Goal: Task Accomplishment & Management: Use online tool/utility

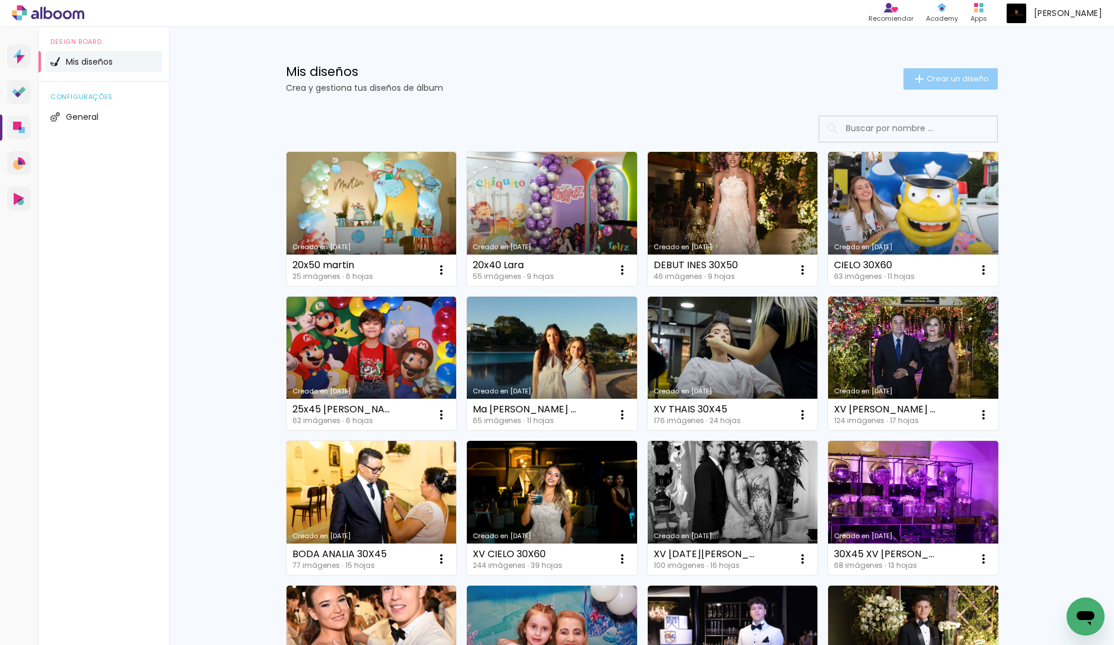
click at [968, 88] on paper-button "Crear un diseño" at bounding box center [950, 78] width 94 height 21
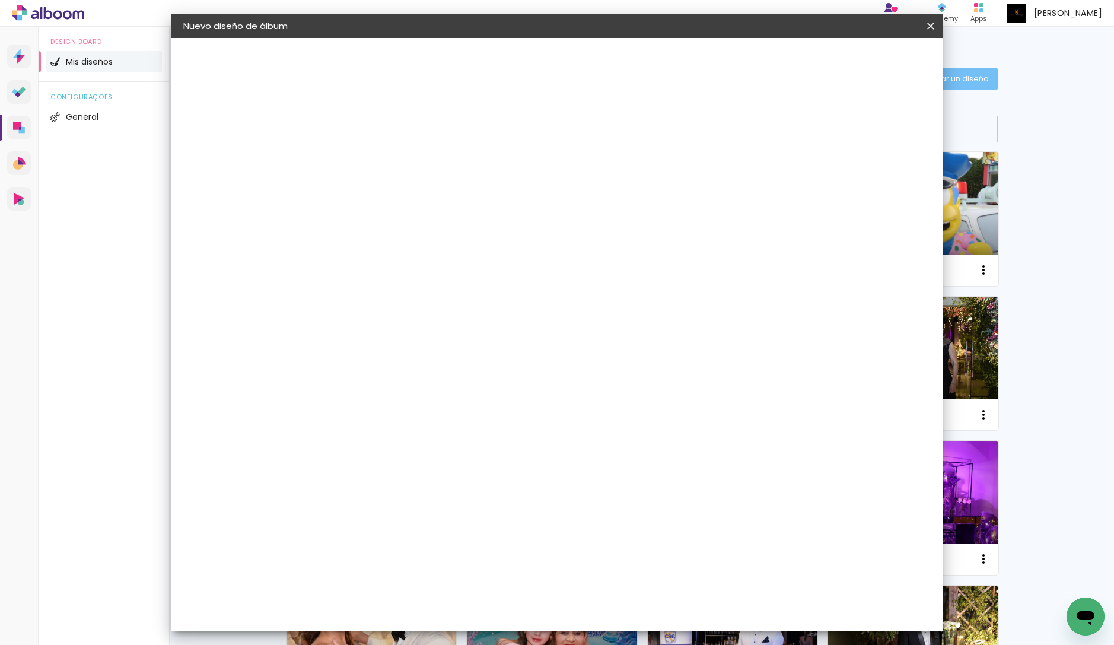
click at [377, 161] on input at bounding box center [377, 159] width 0 height 18
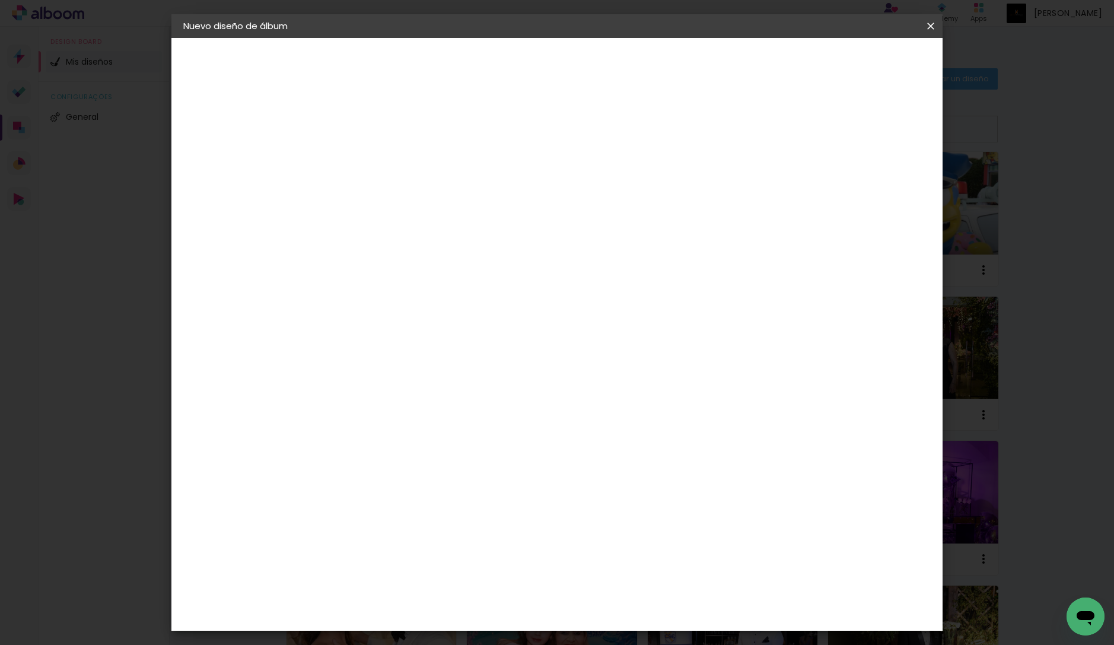
type input "30x60 [PERSON_NAME]"
type paper-input "30x60 [PERSON_NAME]"
click at [0, 0] on header "Información Da un título a tu álbum. Avanzar" at bounding box center [0, 0] width 0 height 0
click at [0, 0] on slot "Avanzar" at bounding box center [0, 0] width 0 height 0
click at [545, 191] on paper-item "Tamaño libre" at bounding box center [494, 180] width 101 height 26
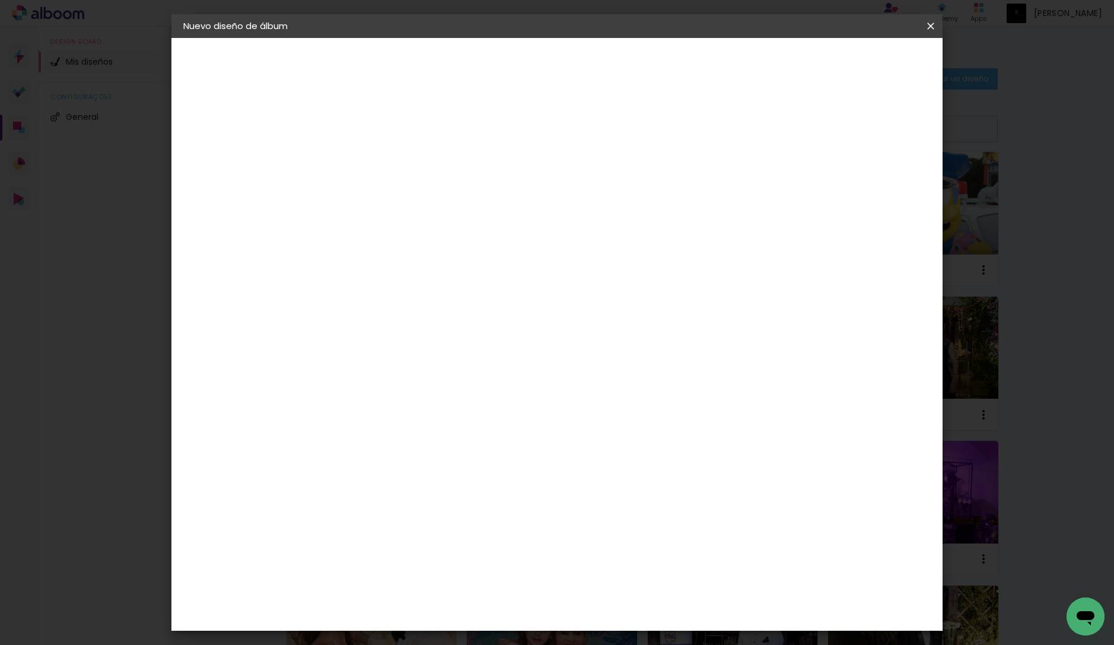
click at [545, 70] on paper-button "Avanzar" at bounding box center [516, 63] width 57 height 20
click at [877, 69] on paper-button "Empezar diseño" at bounding box center [833, 63] width 90 height 20
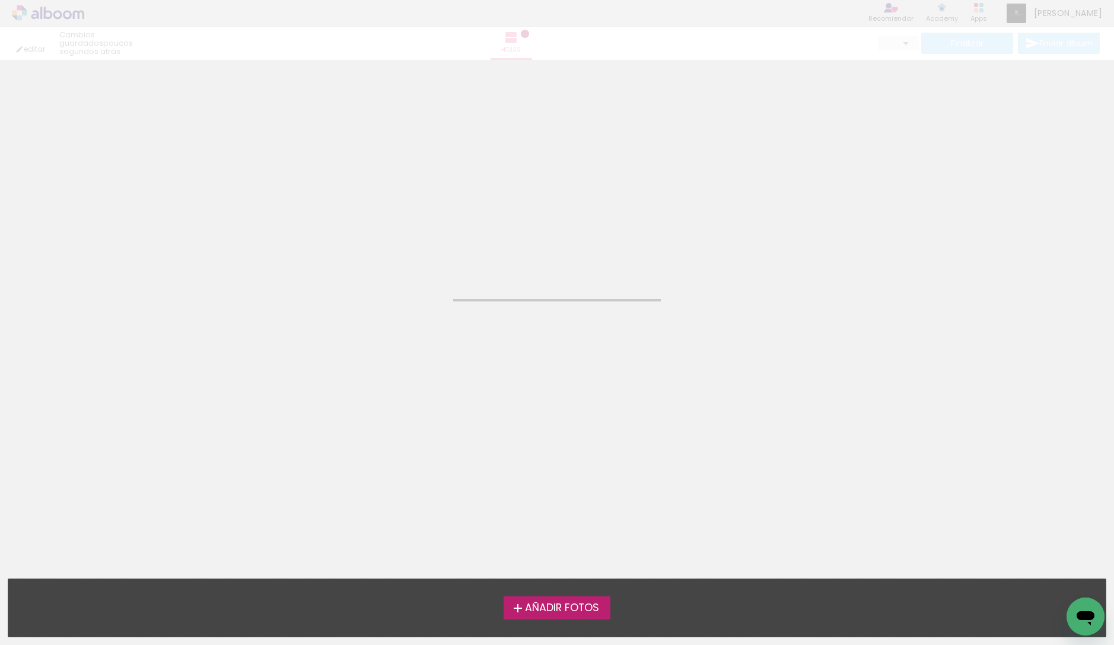
click at [548, 607] on span "Añadir Fotos" at bounding box center [562, 608] width 74 height 11
click at [0, 0] on input "file" at bounding box center [0, 0] width 0 height 0
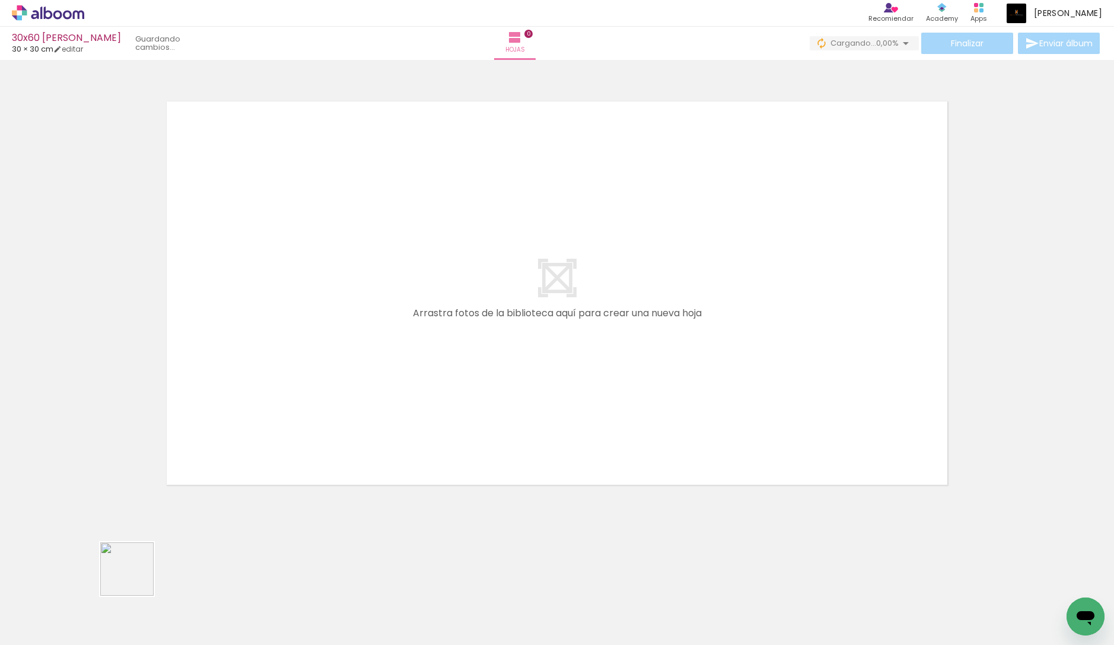
drag, startPoint x: 136, startPoint y: 578, endPoint x: 240, endPoint y: 451, distance: 164.3
click at [240, 451] on quentale-workspace at bounding box center [557, 322] width 1114 height 645
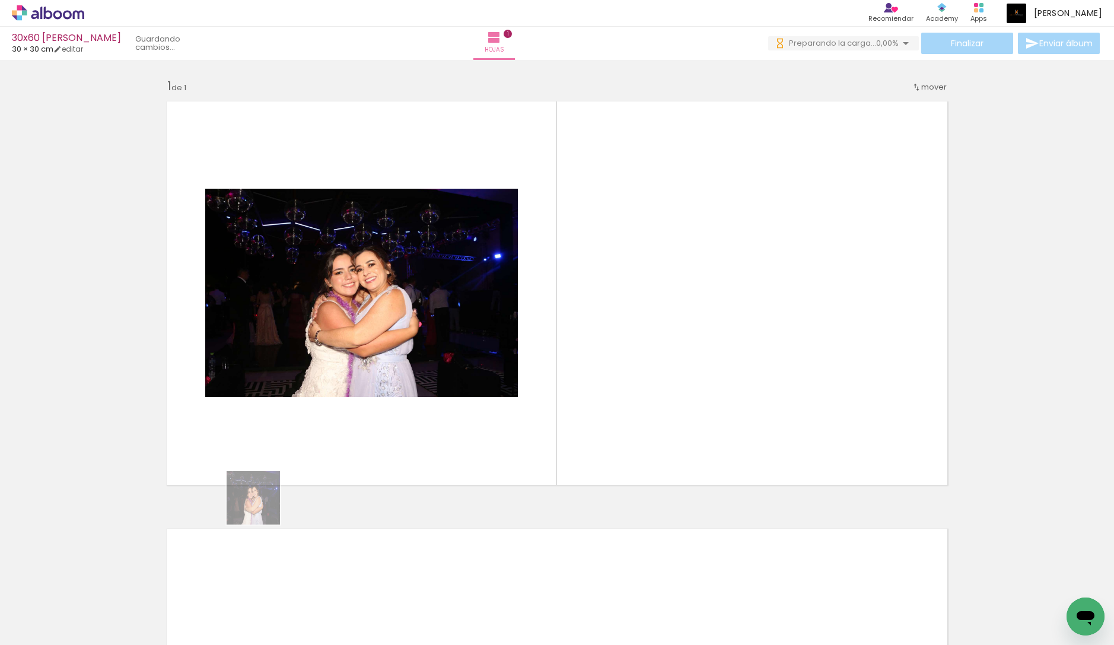
drag, startPoint x: 131, startPoint y: 610, endPoint x: 312, endPoint y: 450, distance: 241.6
click at [312, 450] on quentale-workspace at bounding box center [557, 322] width 1114 height 645
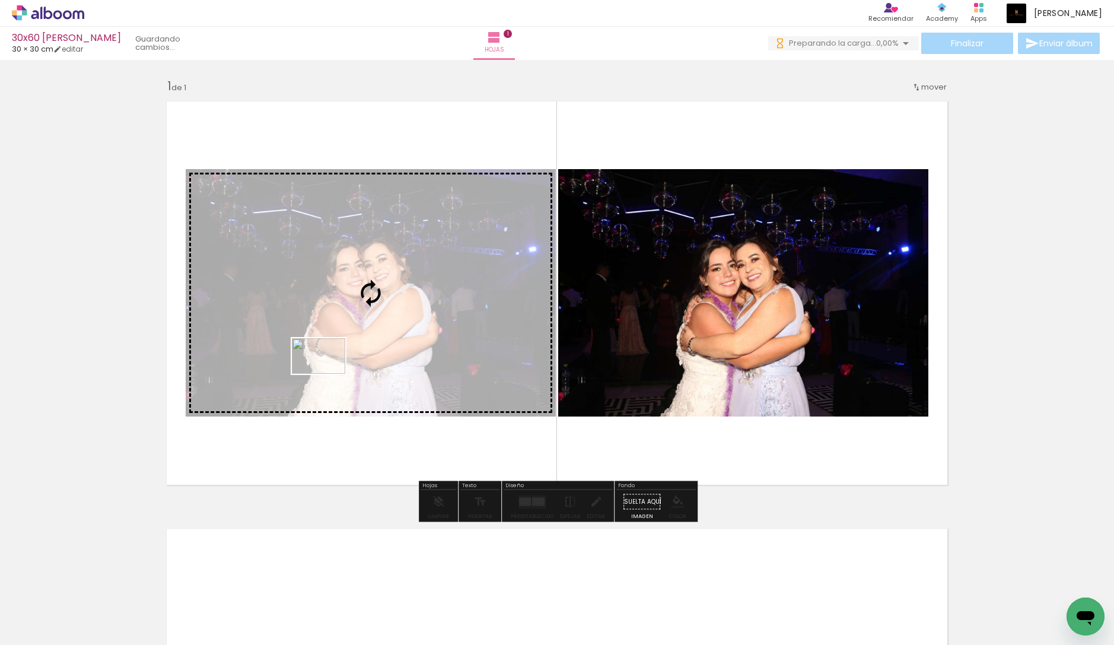
drag, startPoint x: 226, startPoint y: 556, endPoint x: 327, endPoint y: 374, distance: 208.9
click at [327, 374] on quentale-workspace at bounding box center [557, 322] width 1114 height 645
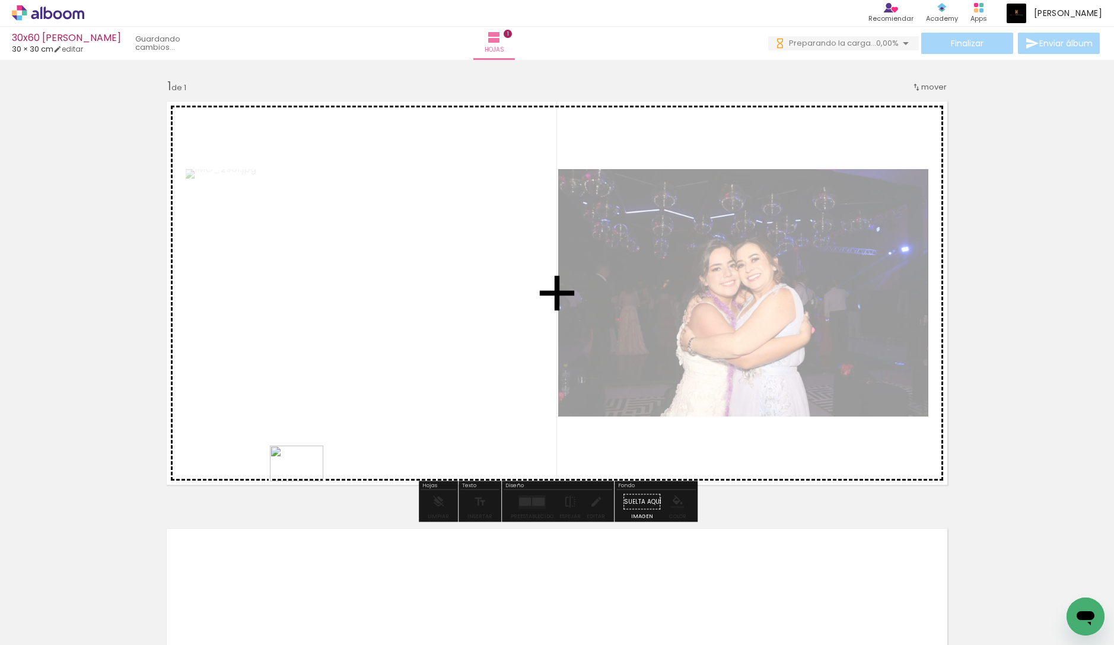
drag, startPoint x: 260, startPoint y: 606, endPoint x: 305, endPoint y: 481, distance: 132.5
click at [305, 481] on quentale-workspace at bounding box center [557, 322] width 1114 height 645
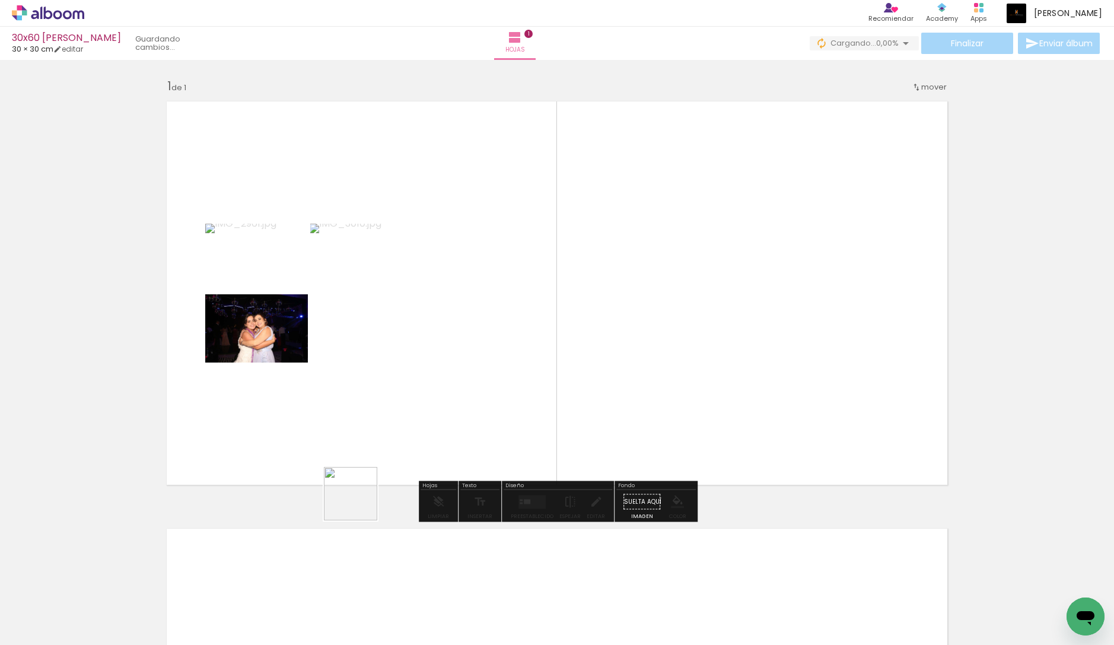
drag, startPoint x: 317, startPoint y: 621, endPoint x: 383, endPoint y: 431, distance: 201.1
click at [383, 431] on quentale-workspace at bounding box center [557, 322] width 1114 height 645
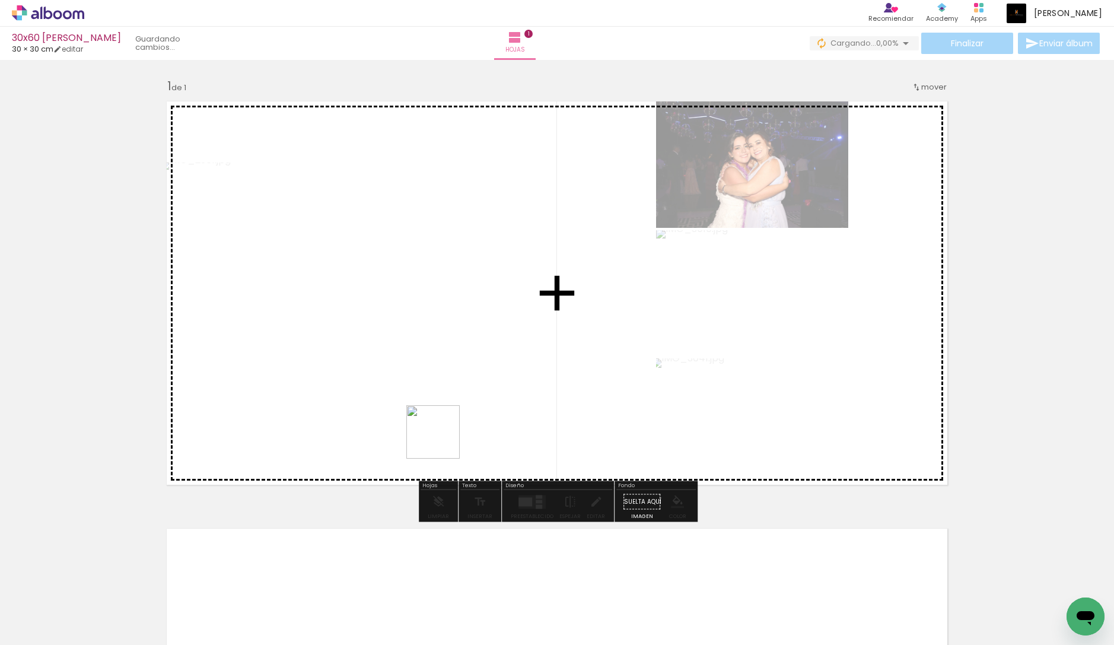
drag, startPoint x: 377, startPoint y: 609, endPoint x: 442, endPoint y: 441, distance: 180.1
click at [442, 441] on quentale-workspace at bounding box center [557, 322] width 1114 height 645
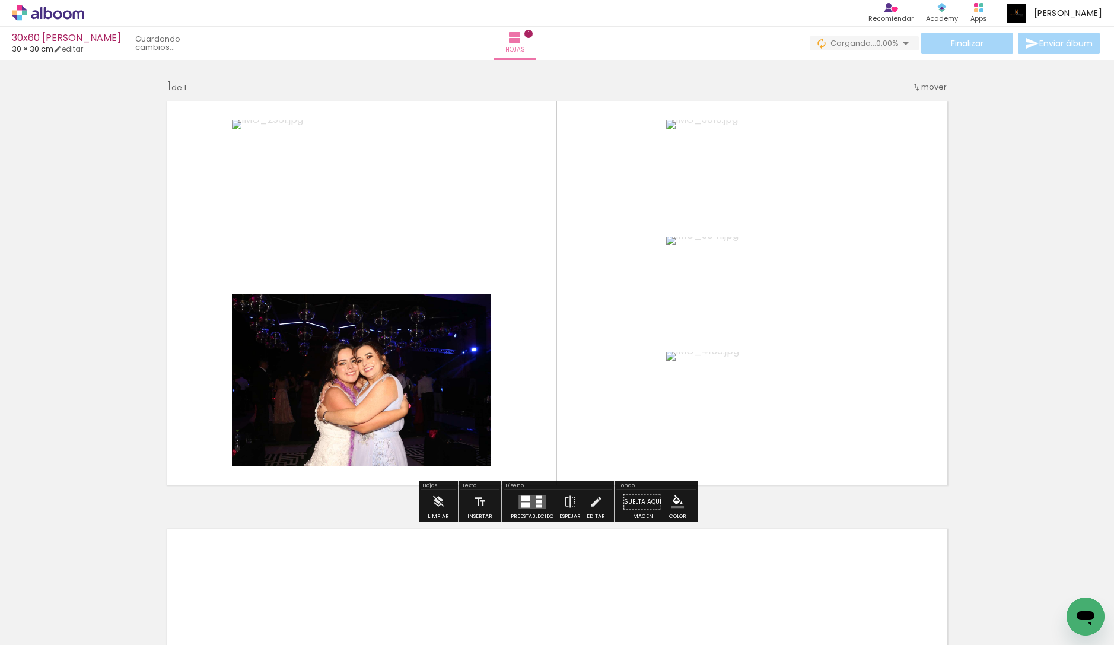
click at [540, 505] on quentale-layouter at bounding box center [531, 502] width 27 height 14
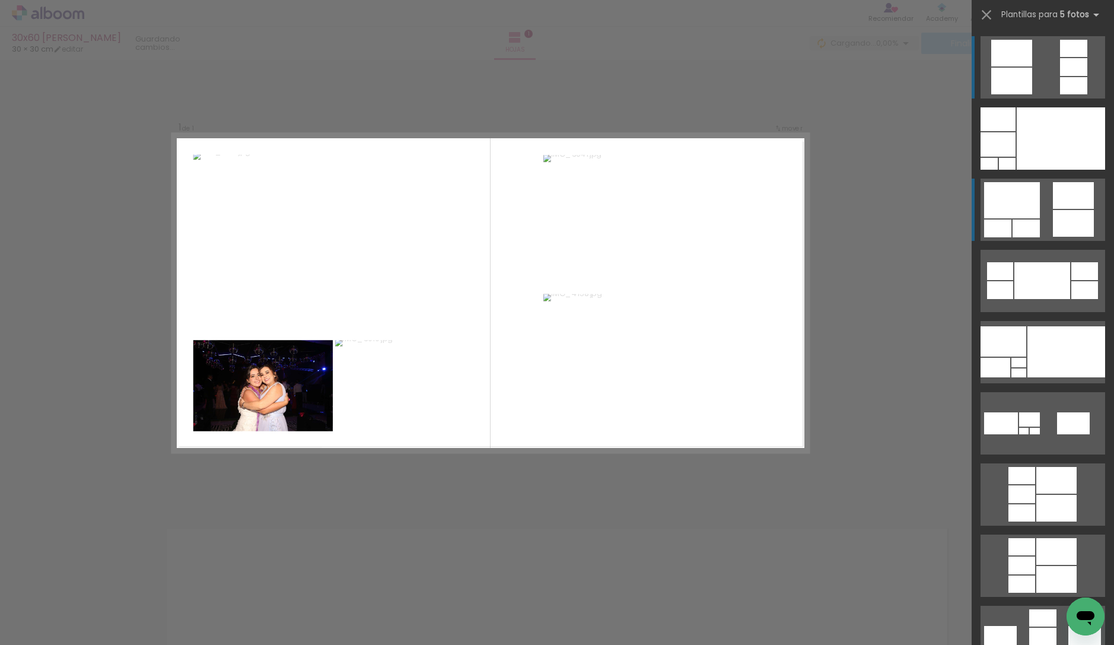
click at [1064, 76] on div at bounding box center [1073, 67] width 27 height 18
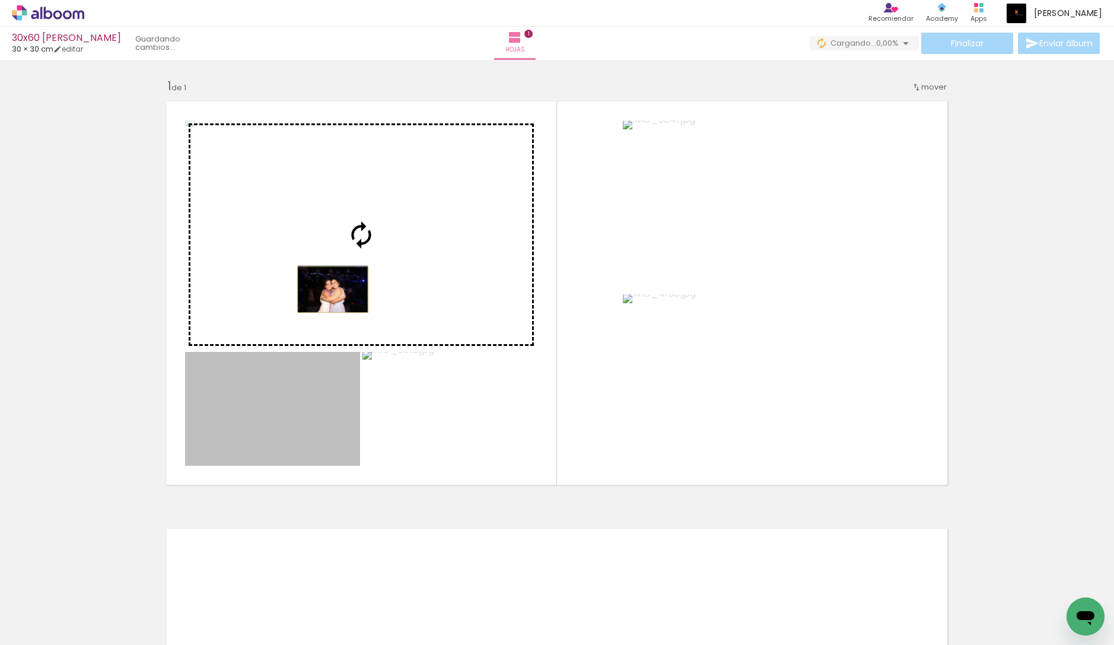
drag, startPoint x: 278, startPoint y: 428, endPoint x: 333, endPoint y: 289, distance: 149.1
click at [0, 0] on slot at bounding box center [0, 0] width 0 height 0
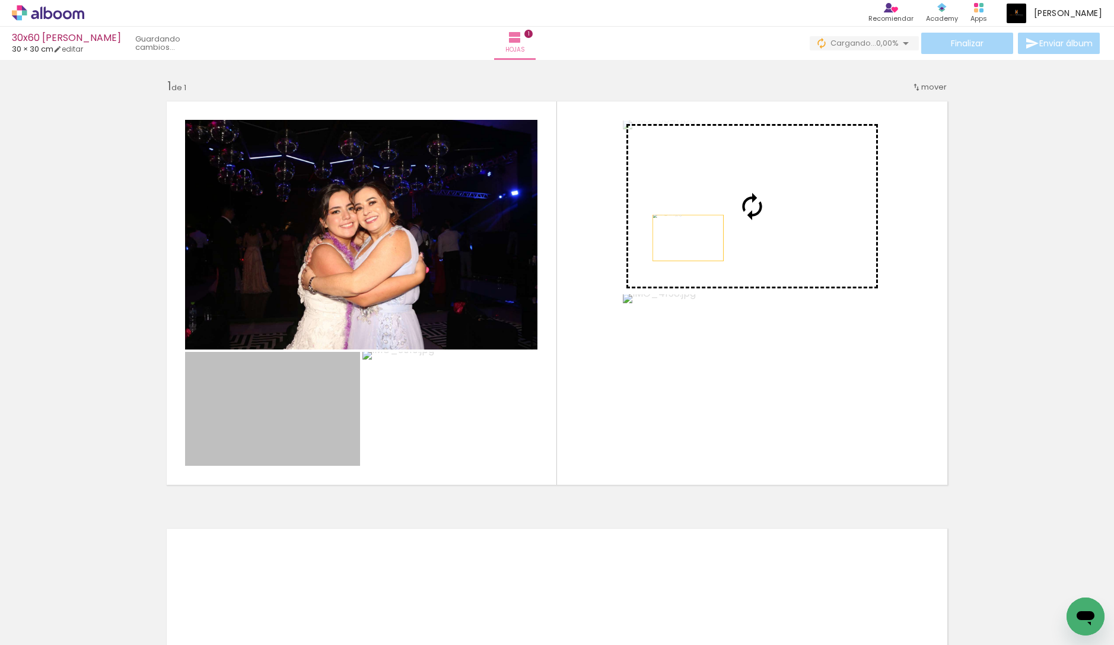
drag, startPoint x: 302, startPoint y: 406, endPoint x: 688, endPoint y: 238, distance: 421.3
click at [0, 0] on slot at bounding box center [0, 0] width 0 height 0
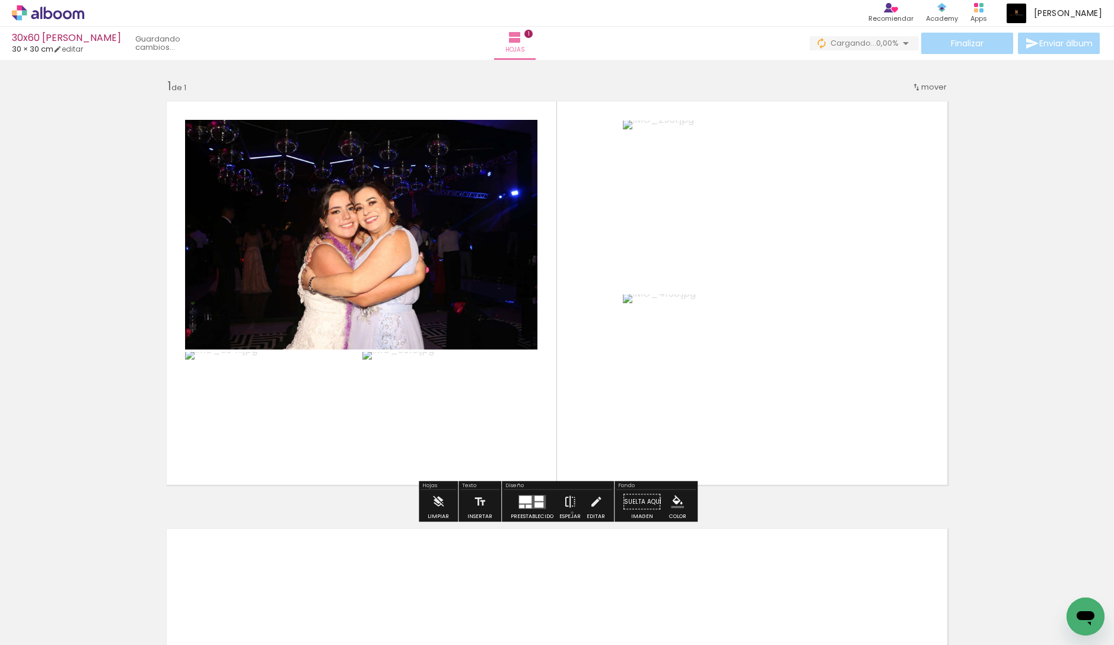
click at [569, 512] on iron-icon at bounding box center [569, 502] width 13 height 24
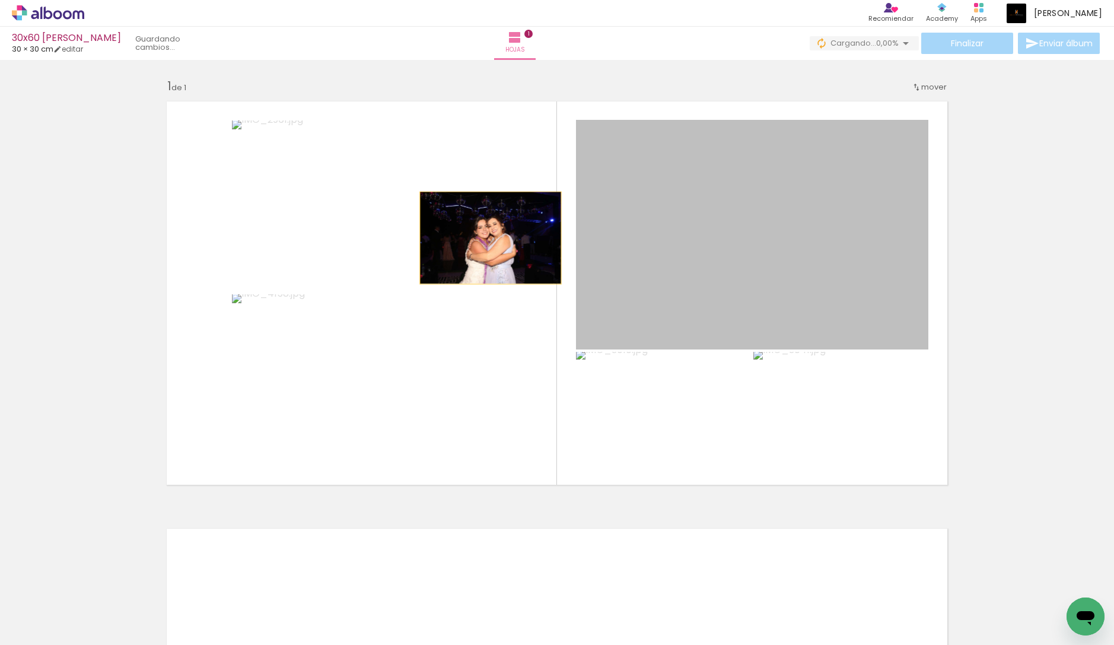
drag, startPoint x: 756, startPoint y: 268, endPoint x: 453, endPoint y: 237, distance: 304.6
click at [0, 0] on slot at bounding box center [0, 0] width 0 height 0
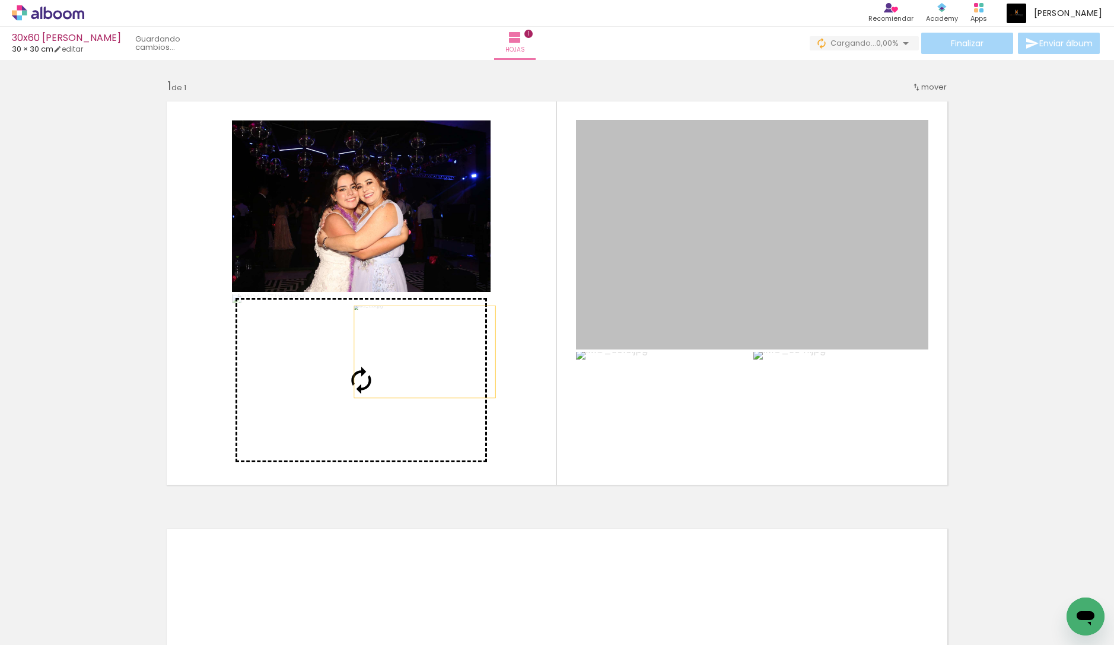
drag, startPoint x: 799, startPoint y: 218, endPoint x: 423, endPoint y: 352, distance: 399.2
click at [0, 0] on slot at bounding box center [0, 0] width 0 height 0
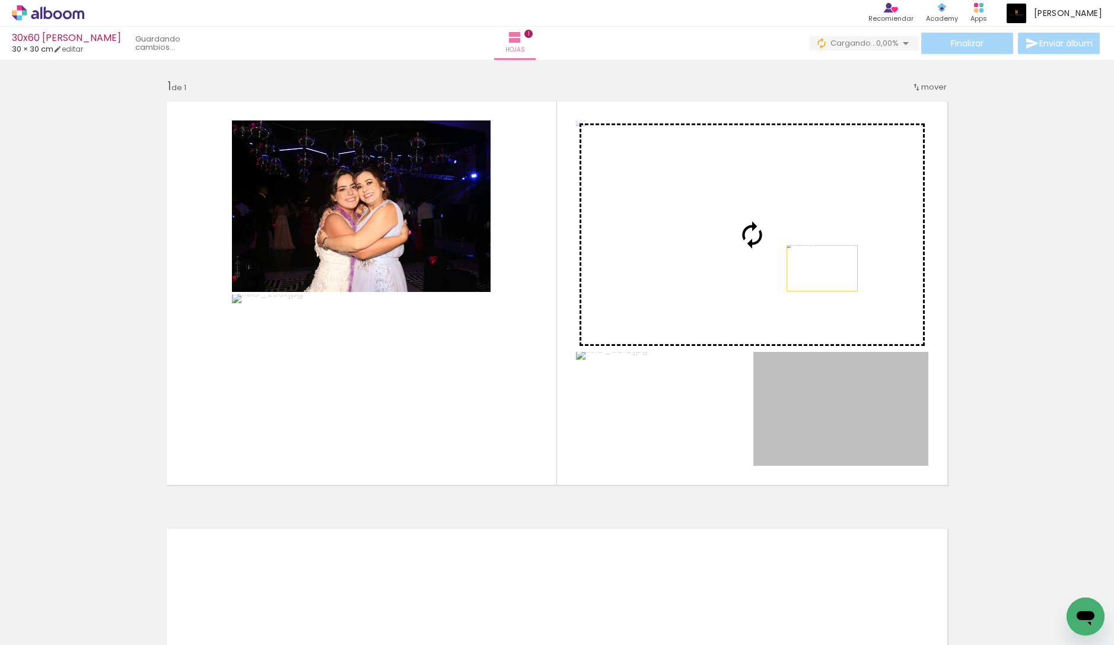
drag, startPoint x: 791, startPoint y: 418, endPoint x: 822, endPoint y: 268, distance: 153.3
click at [0, 0] on slot at bounding box center [0, 0] width 0 height 0
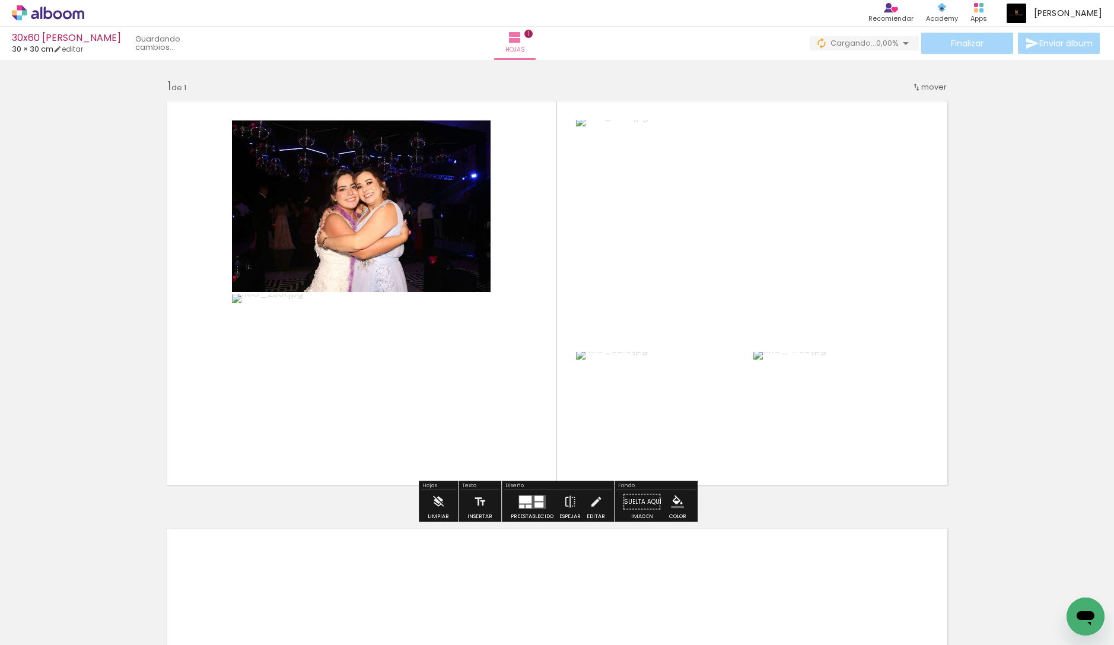
click at [1025, 252] on div "Insertar hoja 1 de 1" at bounding box center [557, 491] width 1114 height 855
click at [970, 205] on div "Insertar hoja 1 de 1" at bounding box center [557, 491] width 1114 height 855
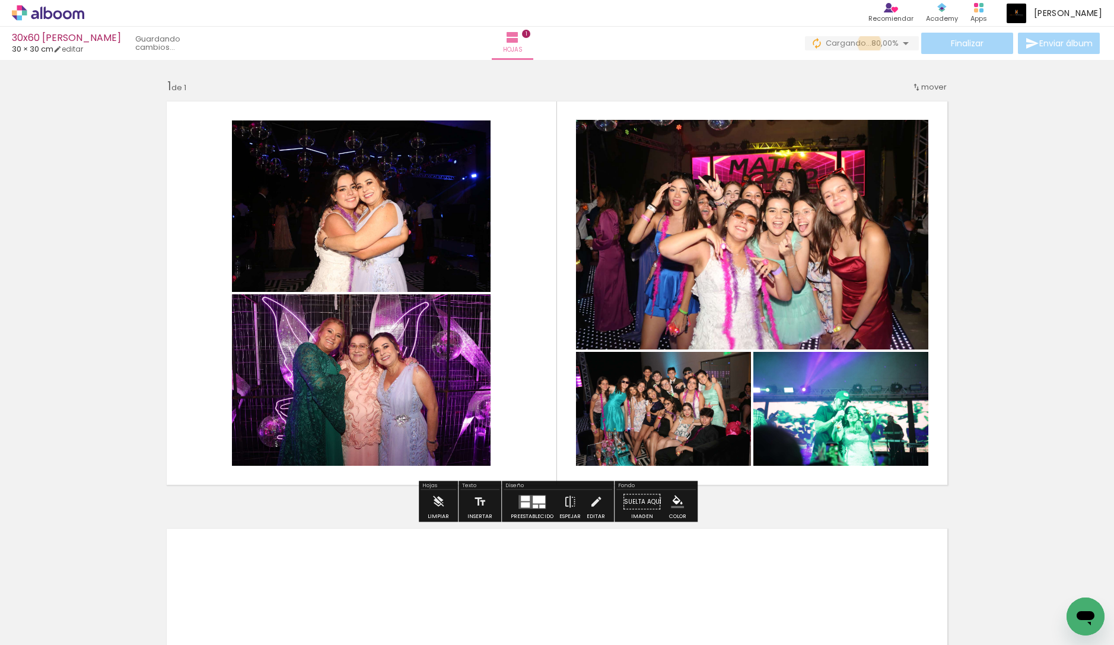
click at [871, 44] on span "80,00%" at bounding box center [884, 42] width 27 height 11
click at [880, 40] on span "80,00%" at bounding box center [884, 42] width 27 height 11
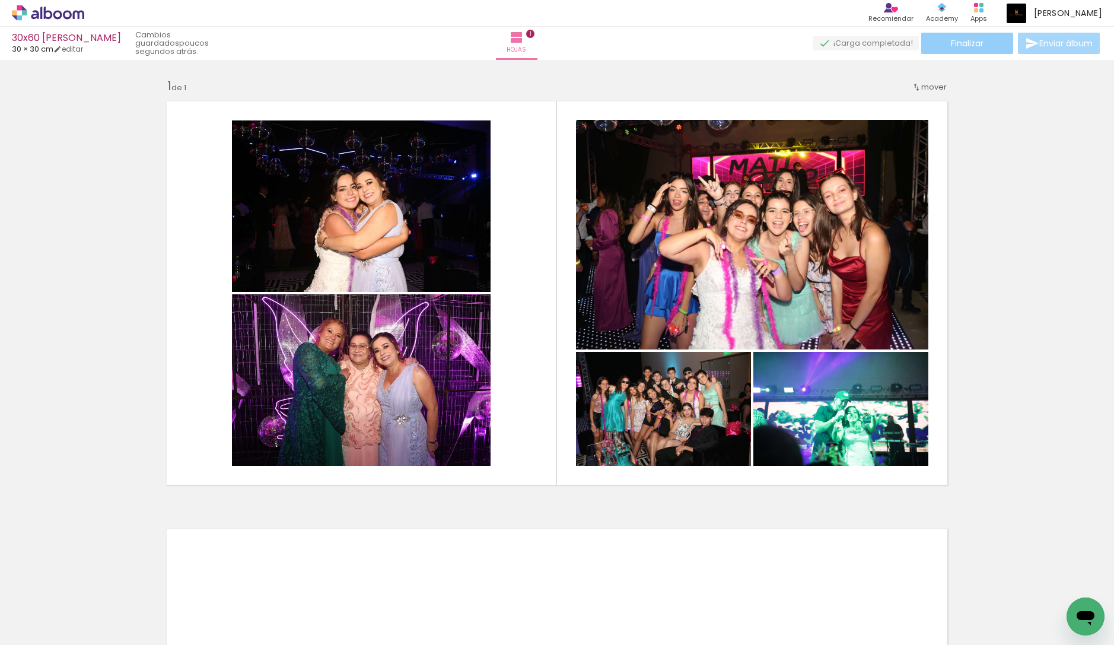
click at [958, 50] on paper-button "Finalizar" at bounding box center [967, 43] width 92 height 21
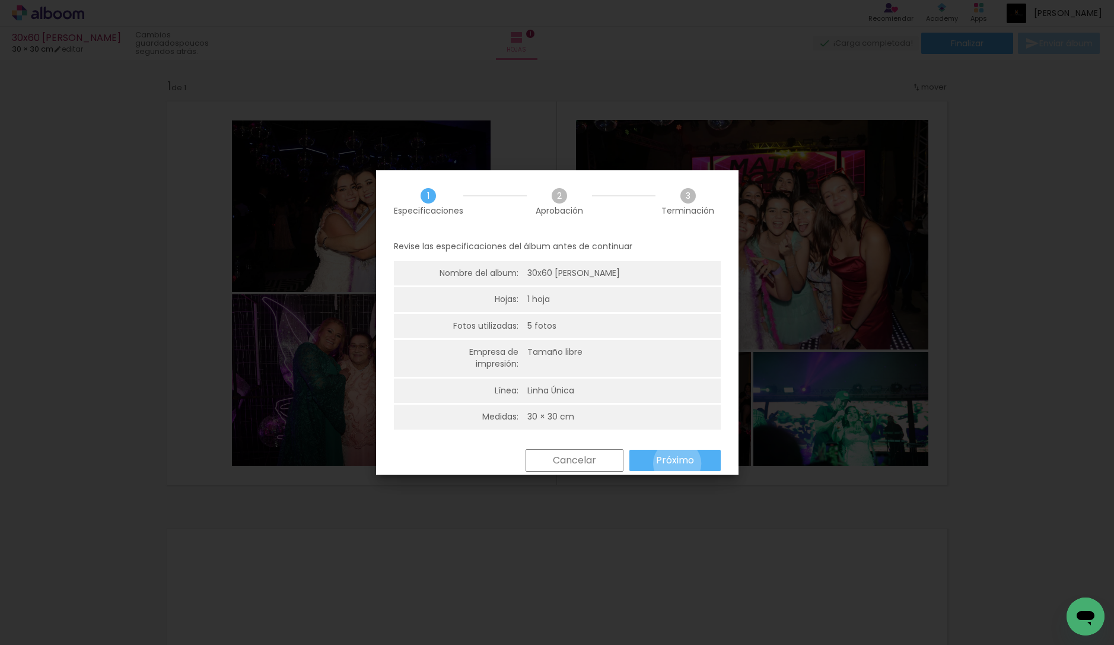
click at [0, 0] on slot "Próximo" at bounding box center [0, 0] width 0 height 0
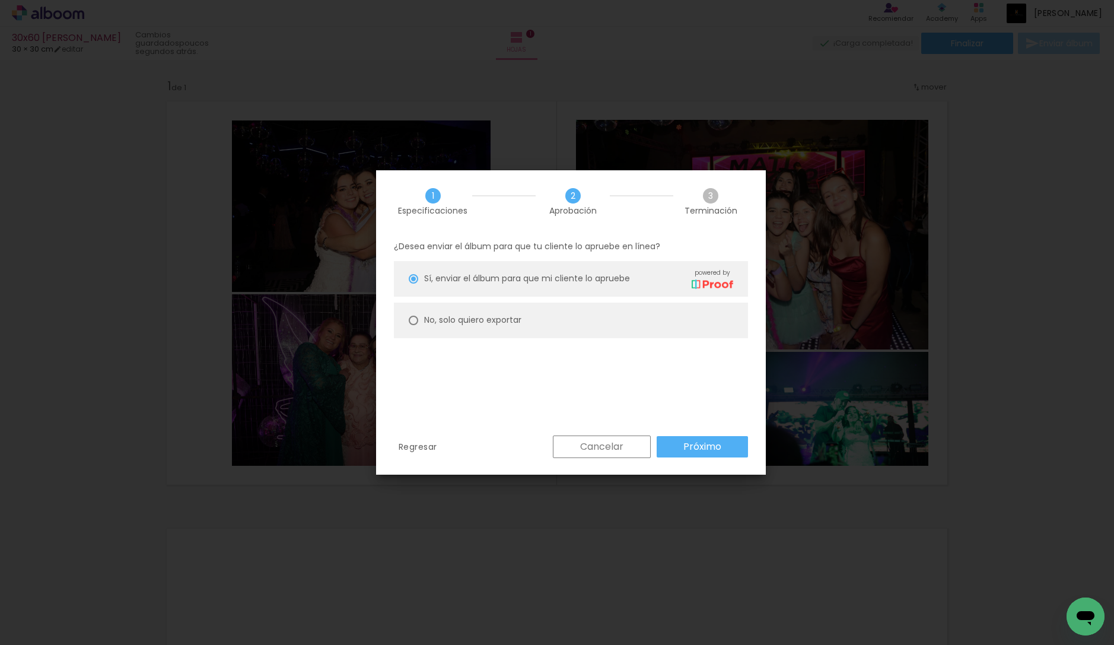
click at [0, 0] on slot "No, solo quiero exportar" at bounding box center [0, 0] width 0 height 0
type paper-radio-button "on"
click at [681, 441] on paper-button "Próximo" at bounding box center [702, 446] width 91 height 21
type input "Alta, 300 DPI"
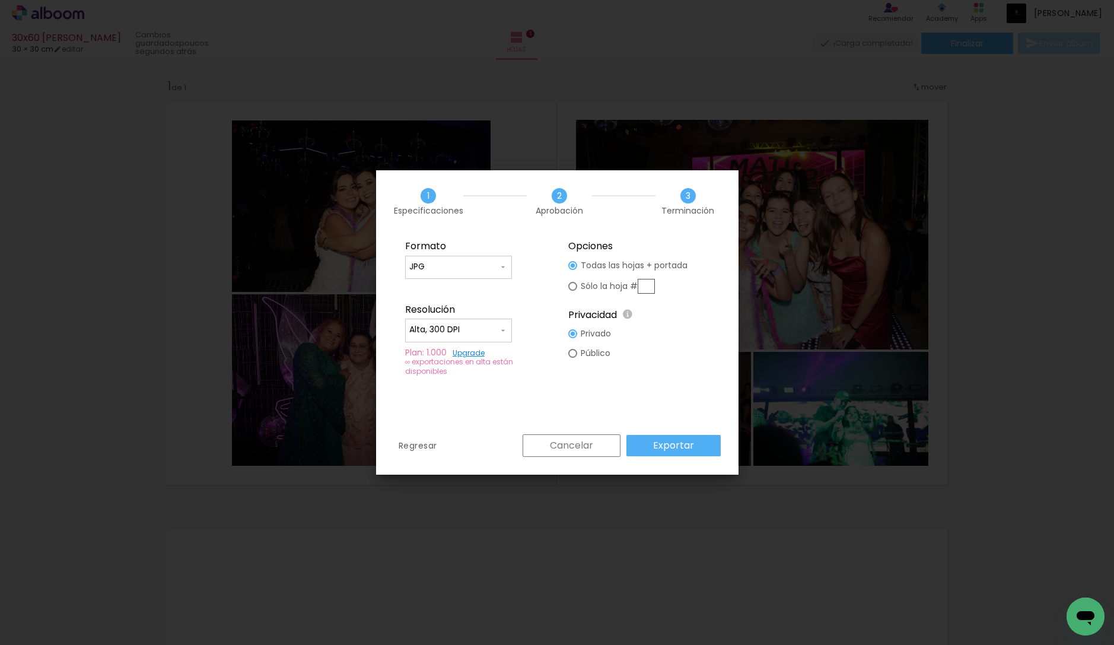
click at [0, 0] on slot "Exportar" at bounding box center [0, 0] width 0 height 0
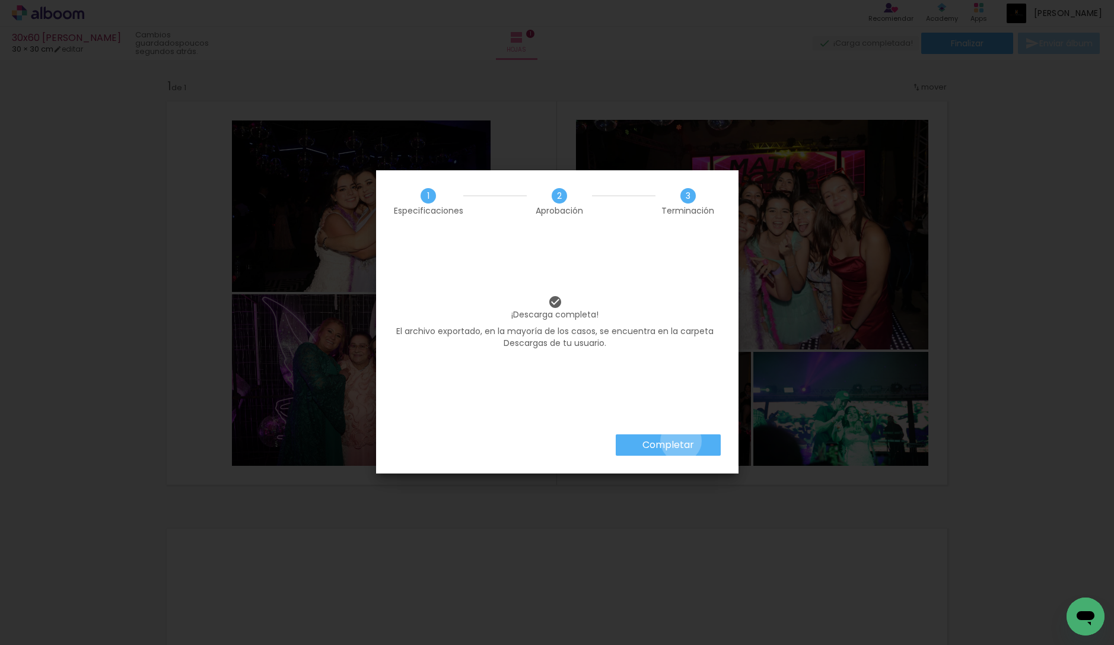
click at [0, 0] on slot "Completar" at bounding box center [0, 0] width 0 height 0
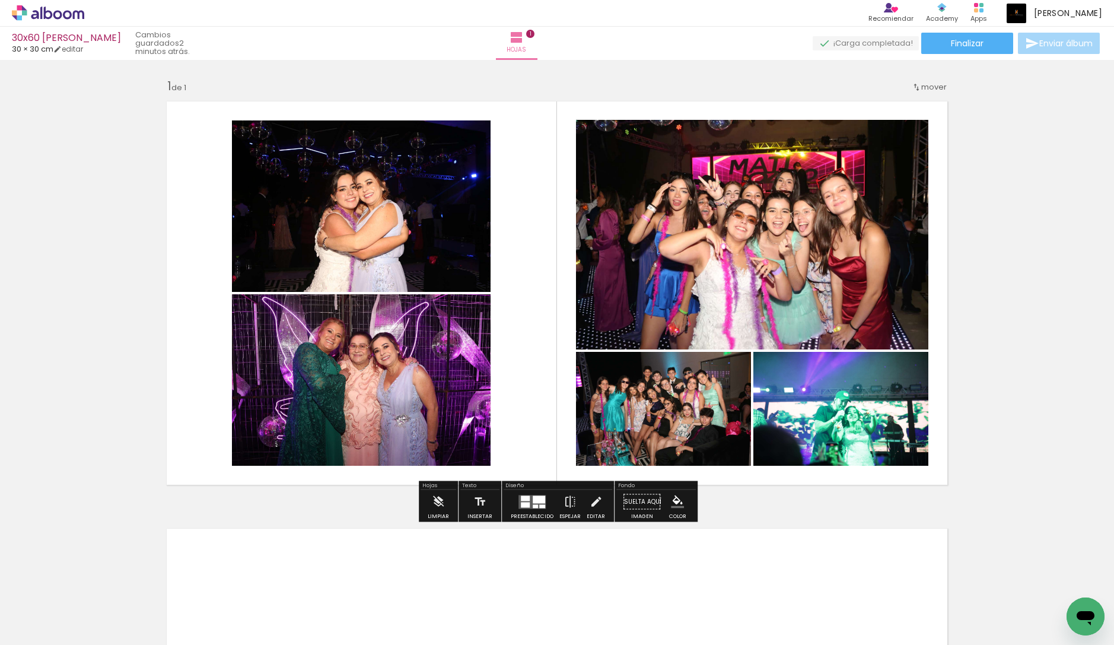
click at [58, 17] on icon at bounding box center [48, 12] width 72 height 15
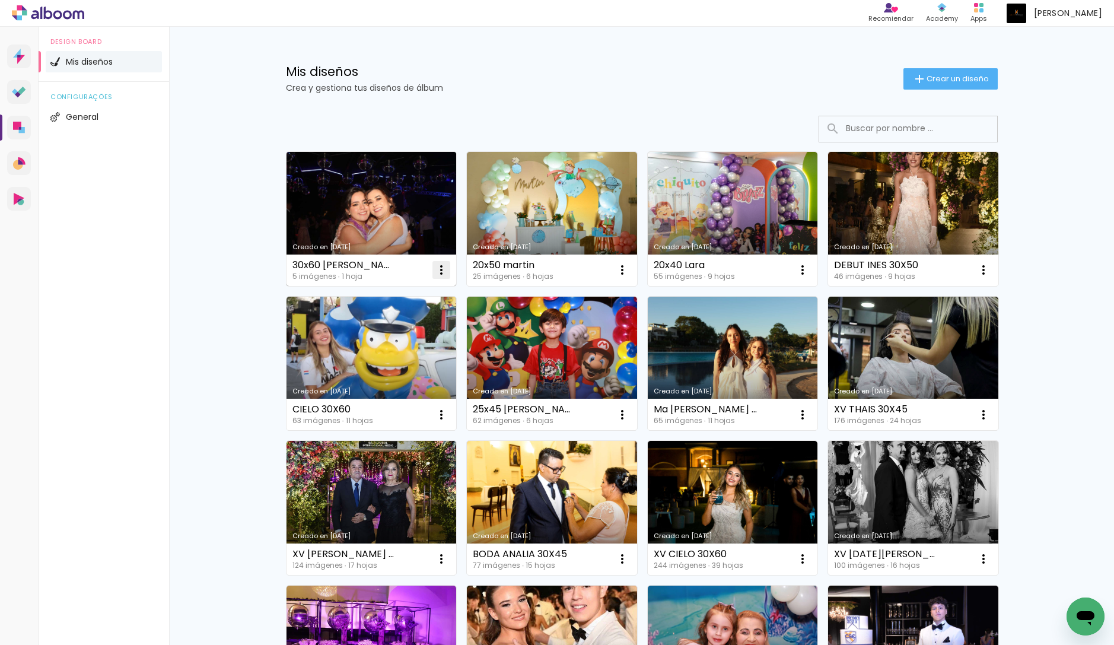
click at [436, 274] on iron-icon at bounding box center [441, 270] width 14 height 14
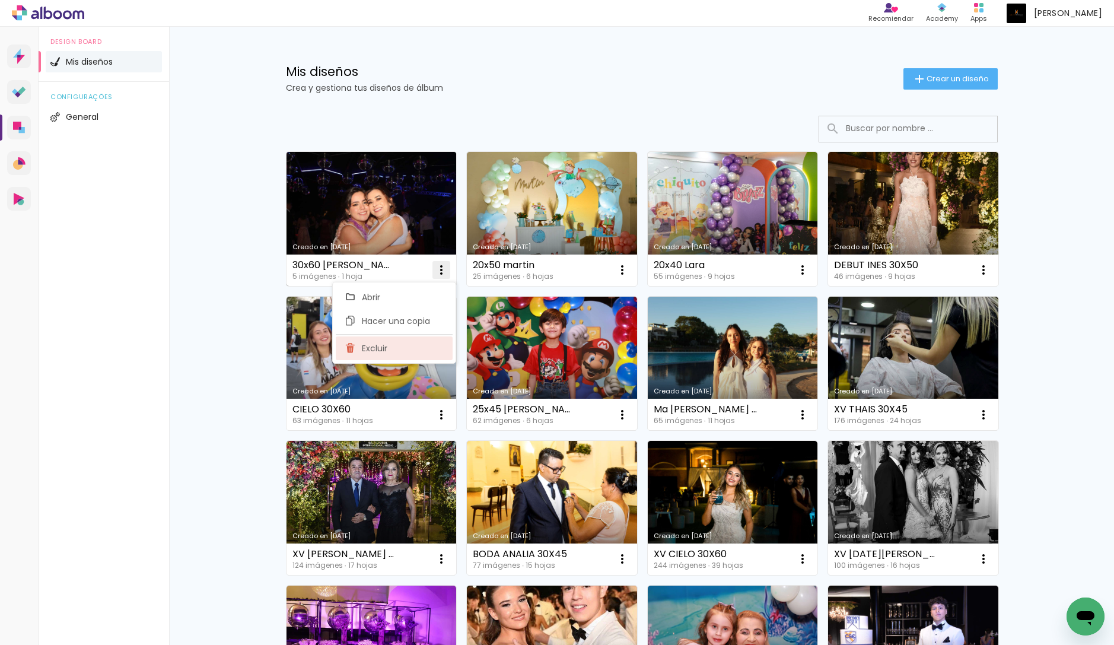
click at [403, 345] on paper-item "Excluir" at bounding box center [394, 348] width 117 height 24
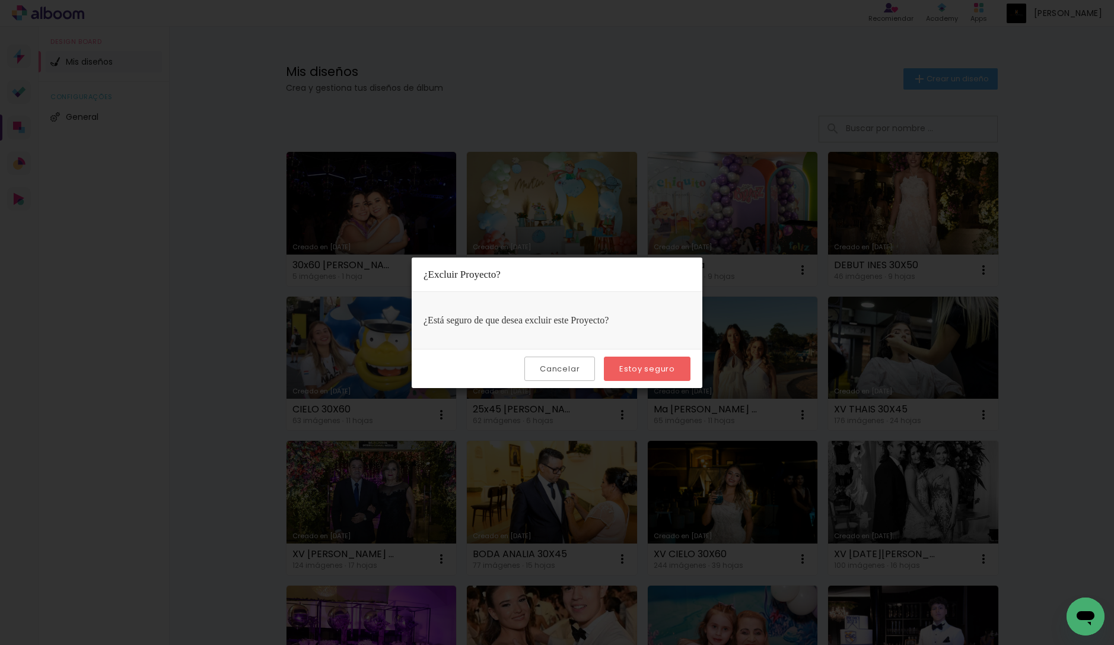
click at [646, 375] on paper-button "Estoy seguro" at bounding box center [647, 368] width 87 height 24
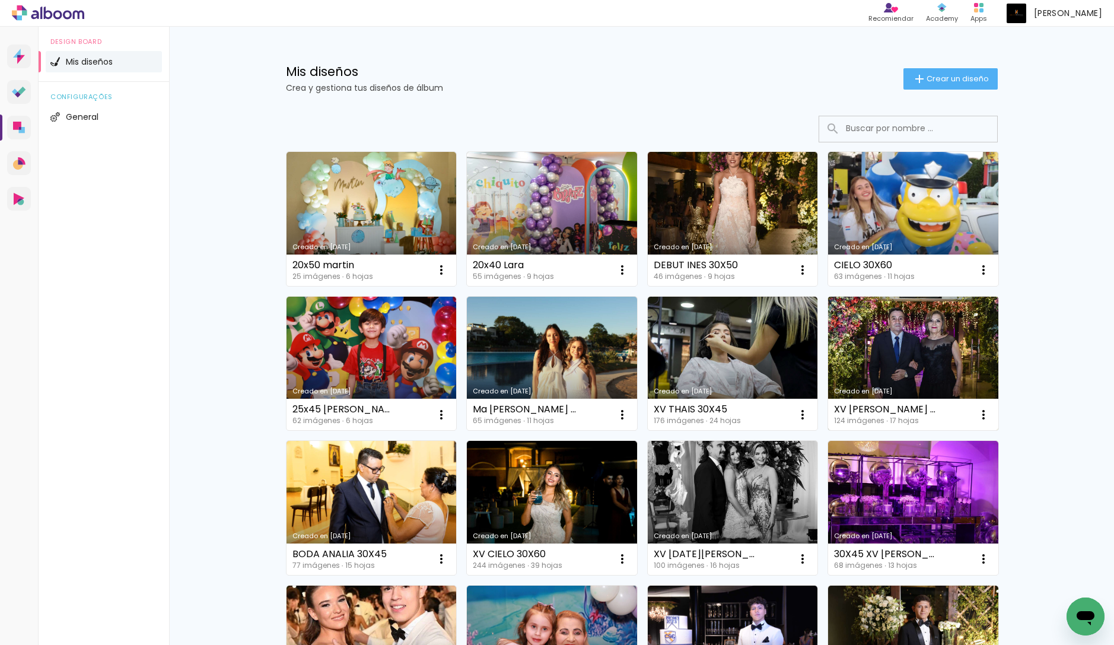
click at [973, 357] on link "Creado en [DATE]" at bounding box center [913, 364] width 170 height 134
